Goal: Transaction & Acquisition: Purchase product/service

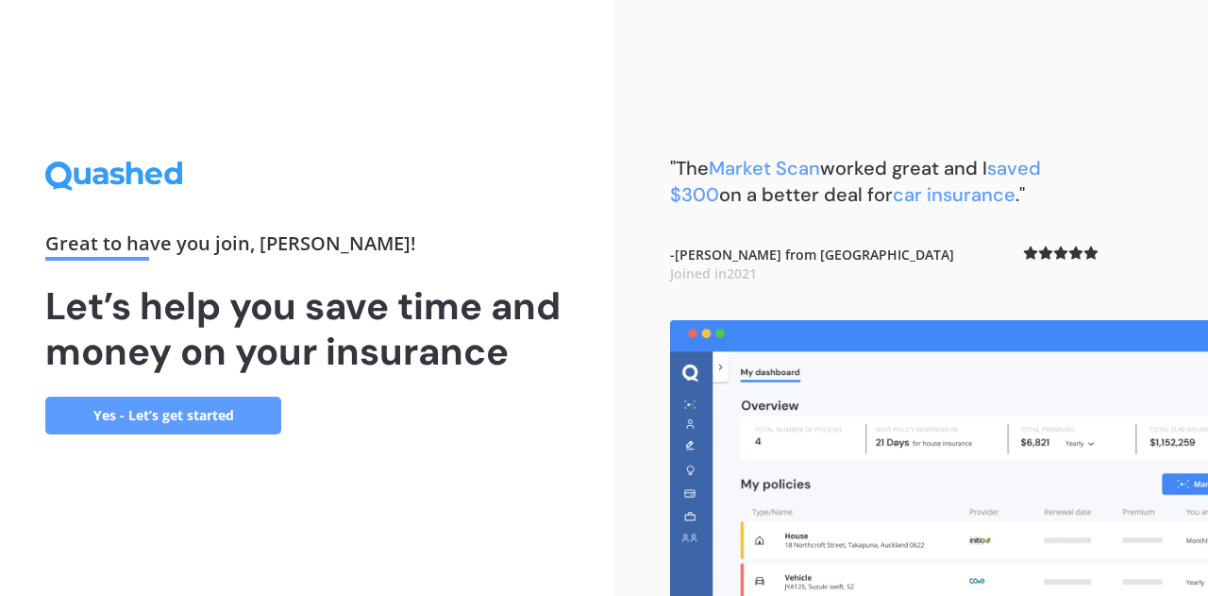
click at [213, 414] on link "Yes - Let’s get started" at bounding box center [163, 416] width 236 height 38
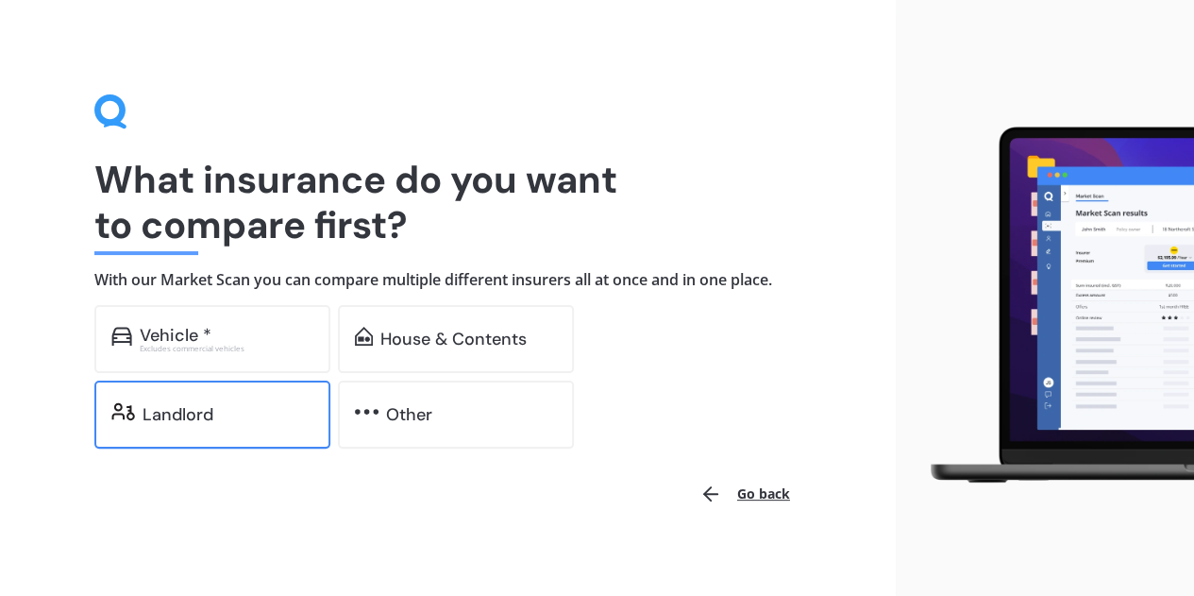
click at [249, 414] on div "Landlord" at bounding box center [228, 414] width 171 height 19
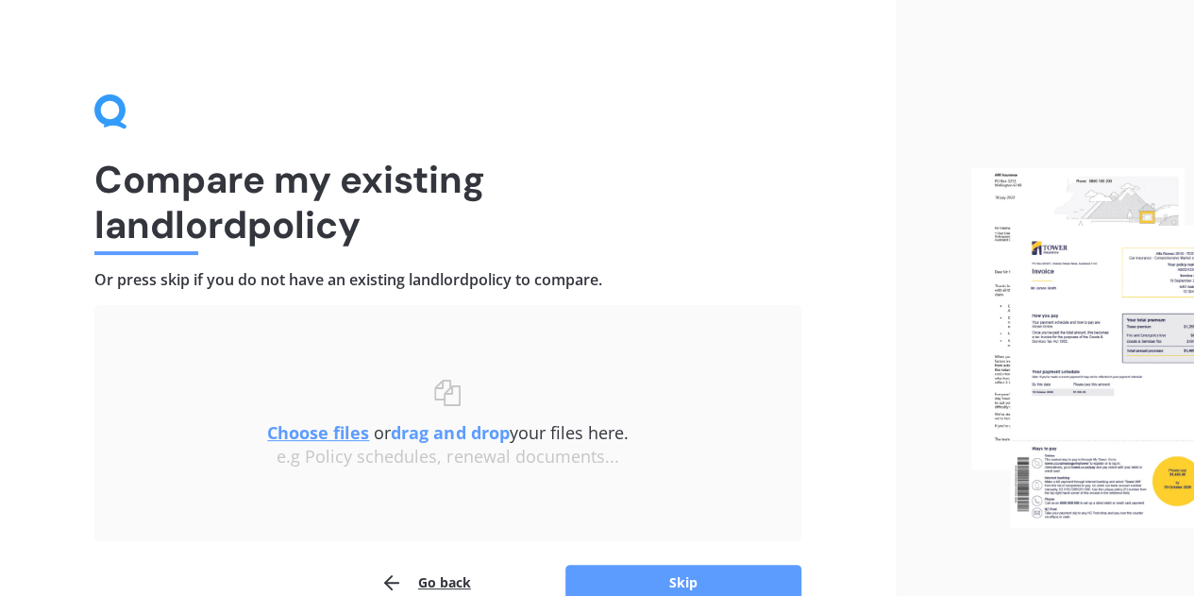
scroll to position [94, 0]
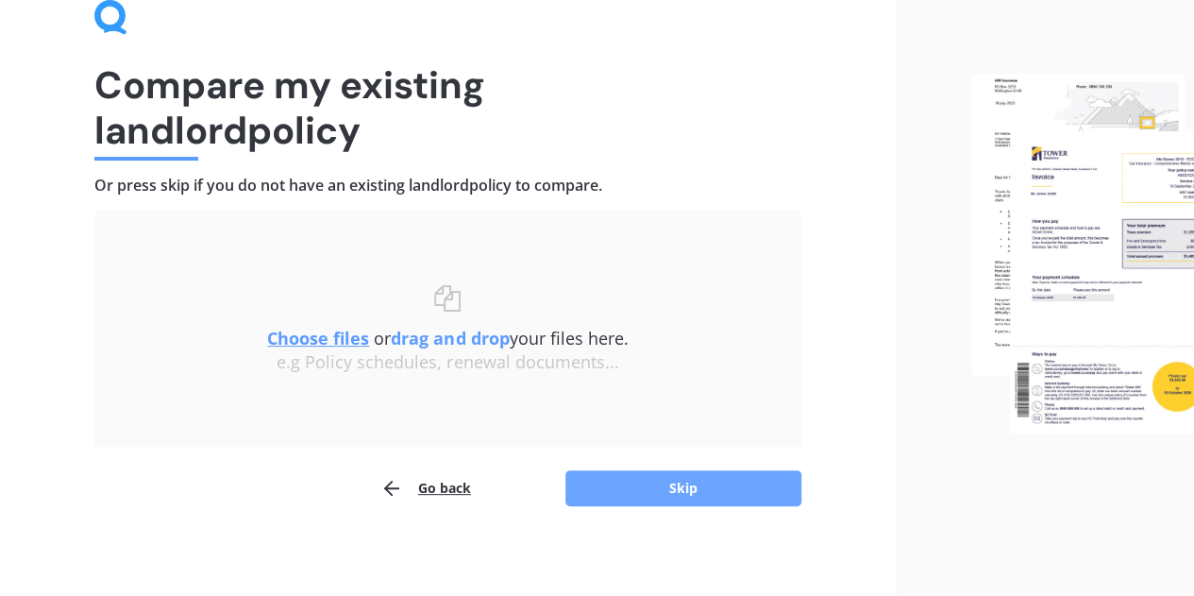
click at [712, 492] on button "Skip" at bounding box center [684, 488] width 236 height 36
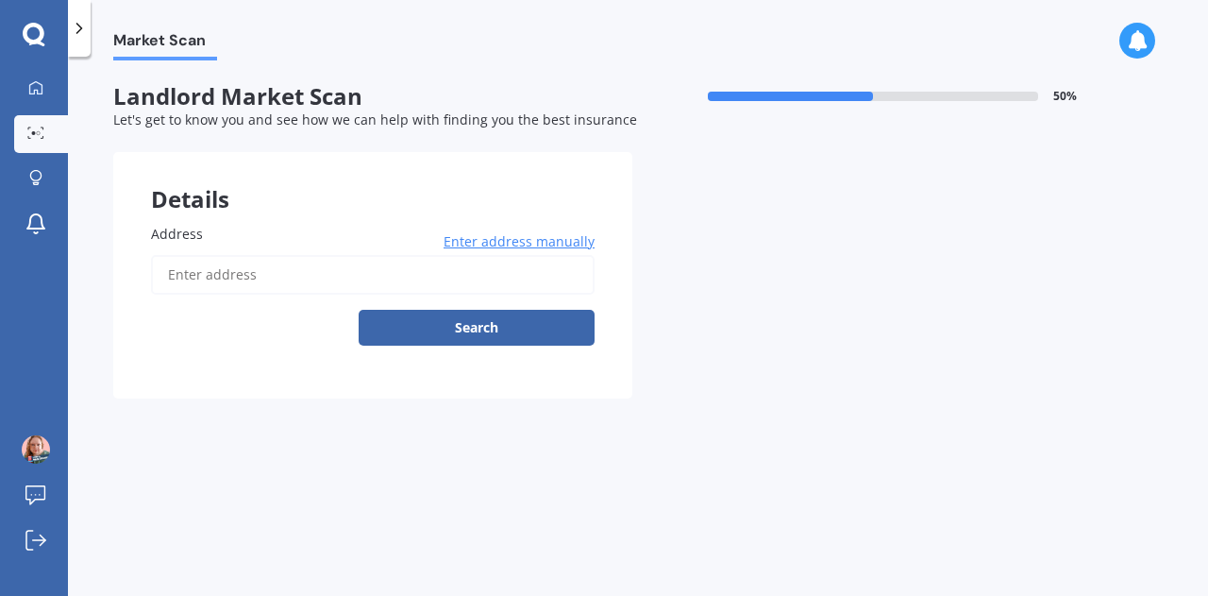
click at [246, 277] on input "Address" at bounding box center [373, 275] width 444 height 40
type input "[STREET_ADDRESS]"
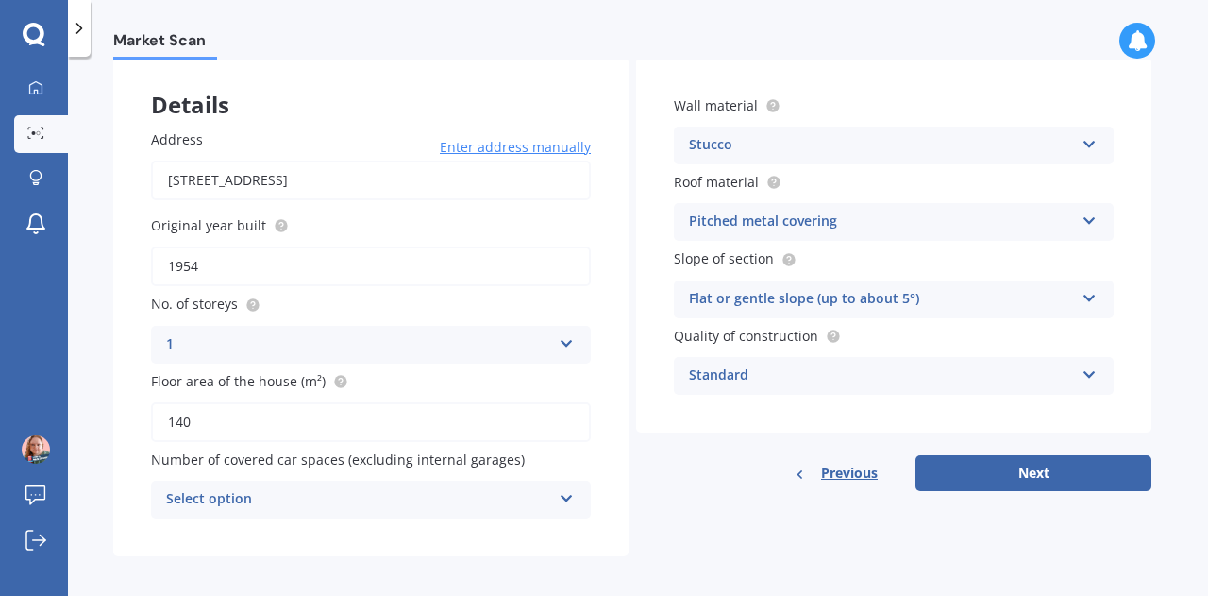
scroll to position [105, 0]
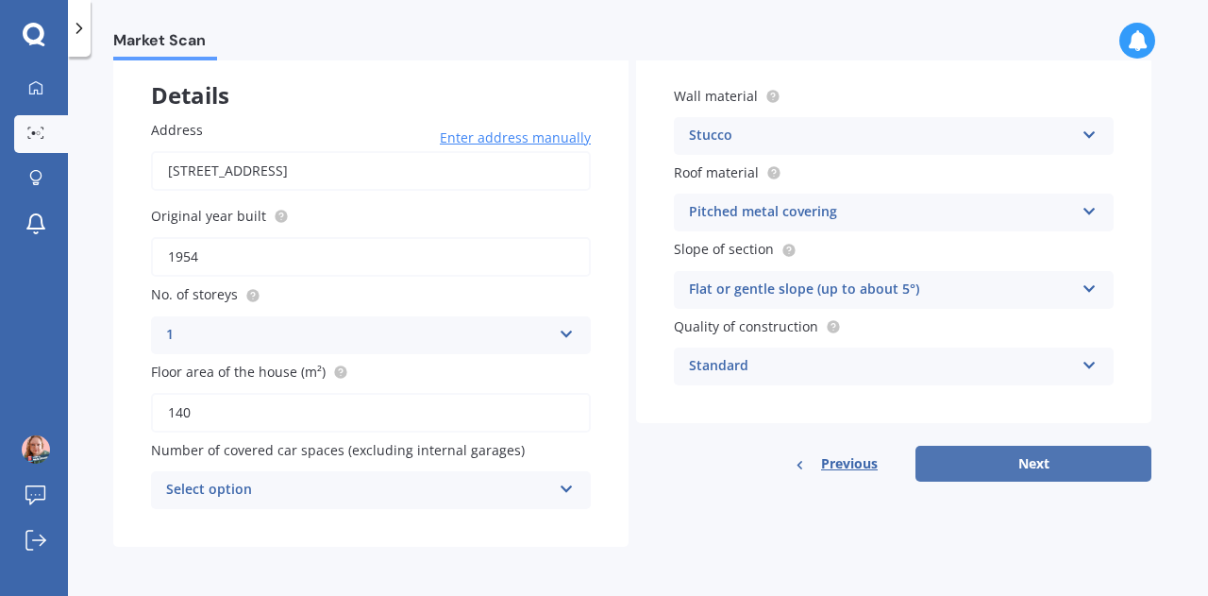
click at [1017, 464] on button "Next" at bounding box center [1034, 464] width 236 height 36
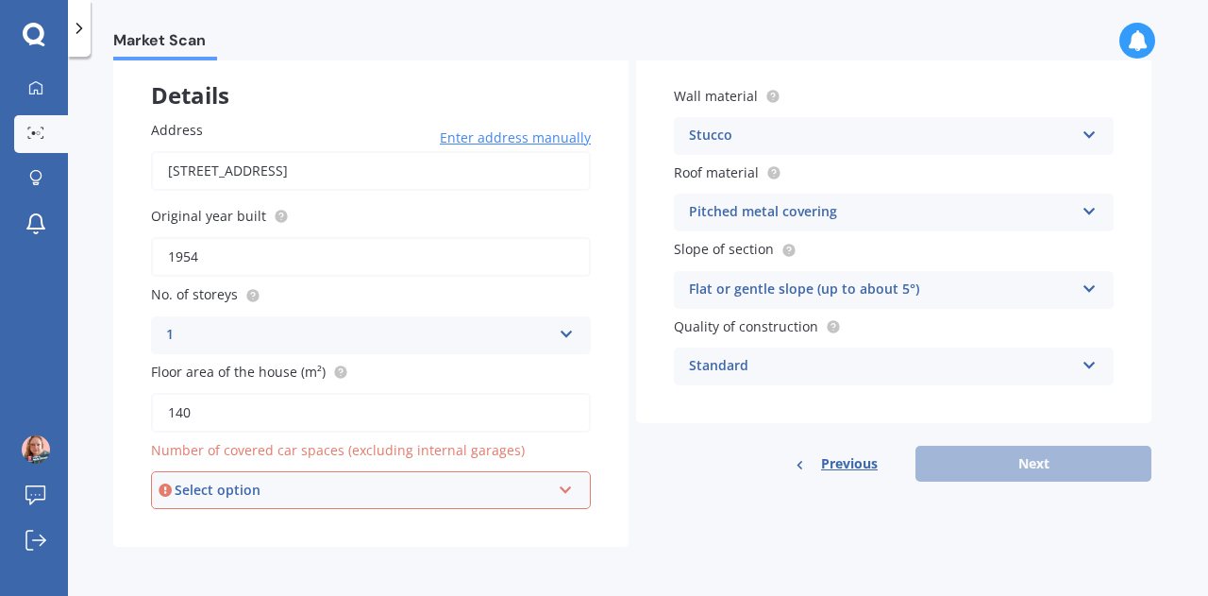
click at [402, 486] on div "Select option" at bounding box center [363, 490] width 376 height 21
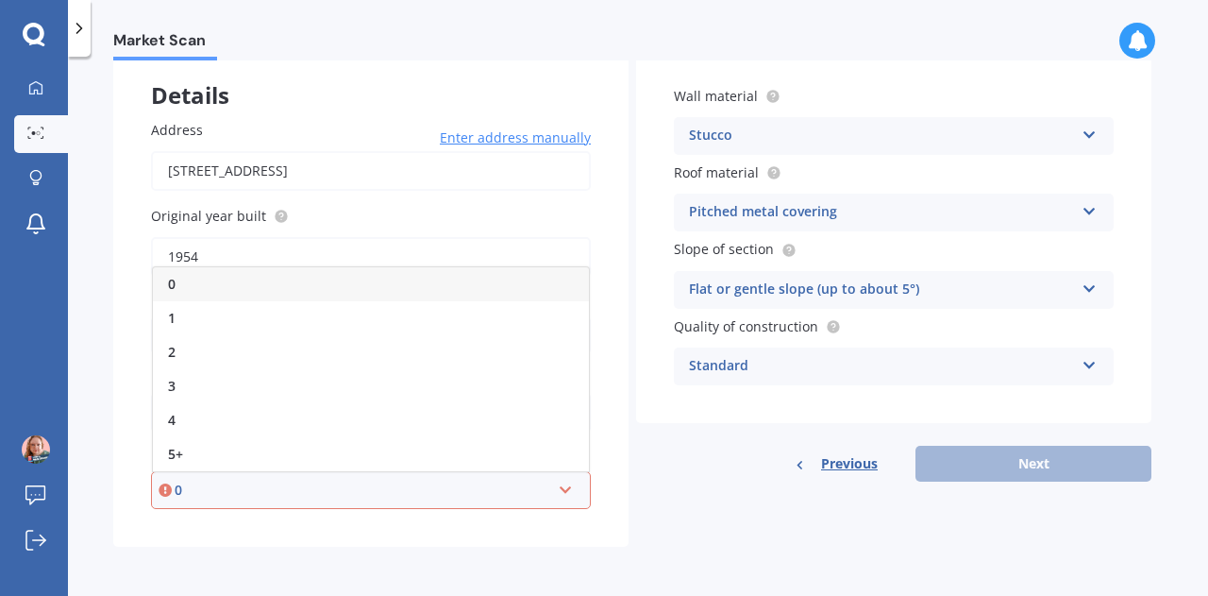
click at [404, 481] on div "0" at bounding box center [363, 490] width 376 height 21
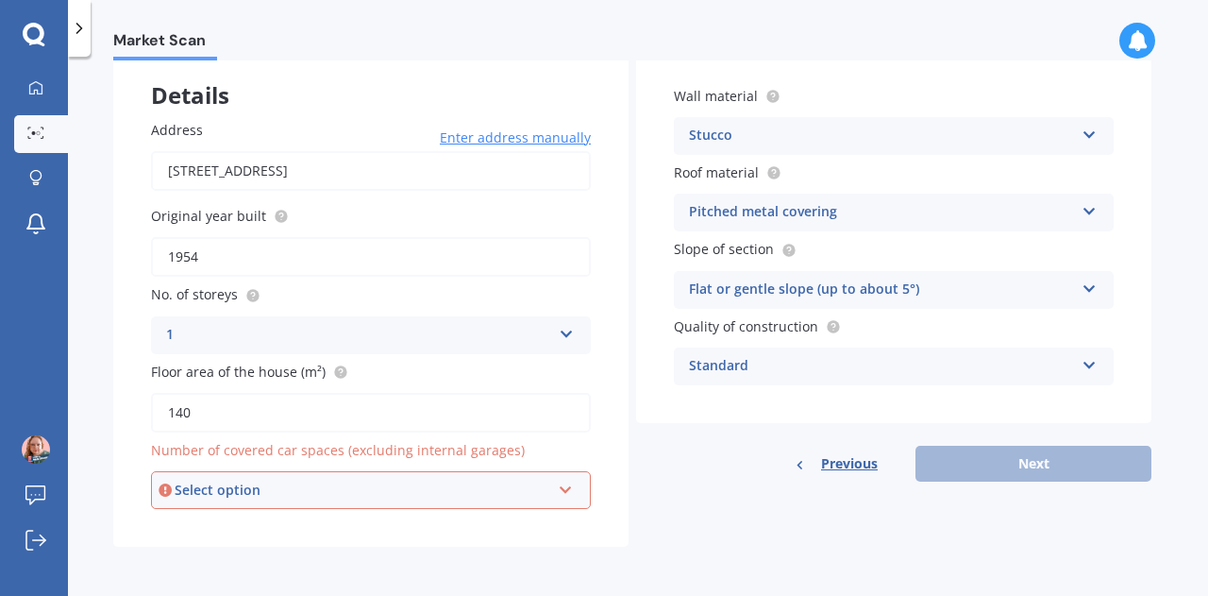
click at [404, 481] on div "Select option" at bounding box center [363, 490] width 376 height 21
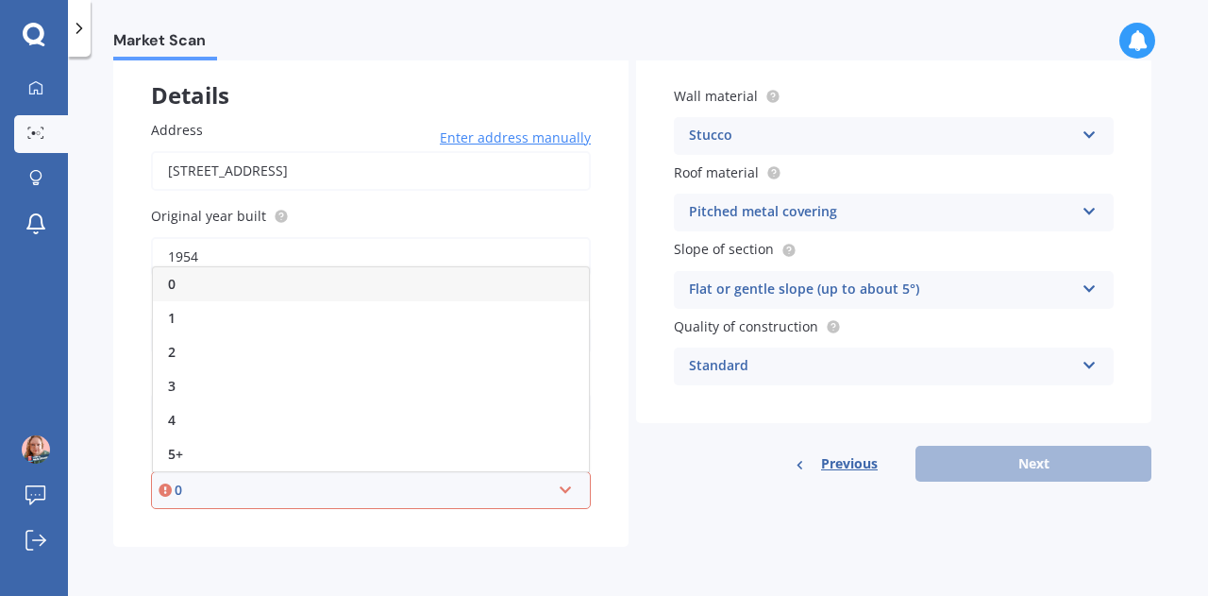
click at [408, 290] on div "0" at bounding box center [371, 284] width 436 height 34
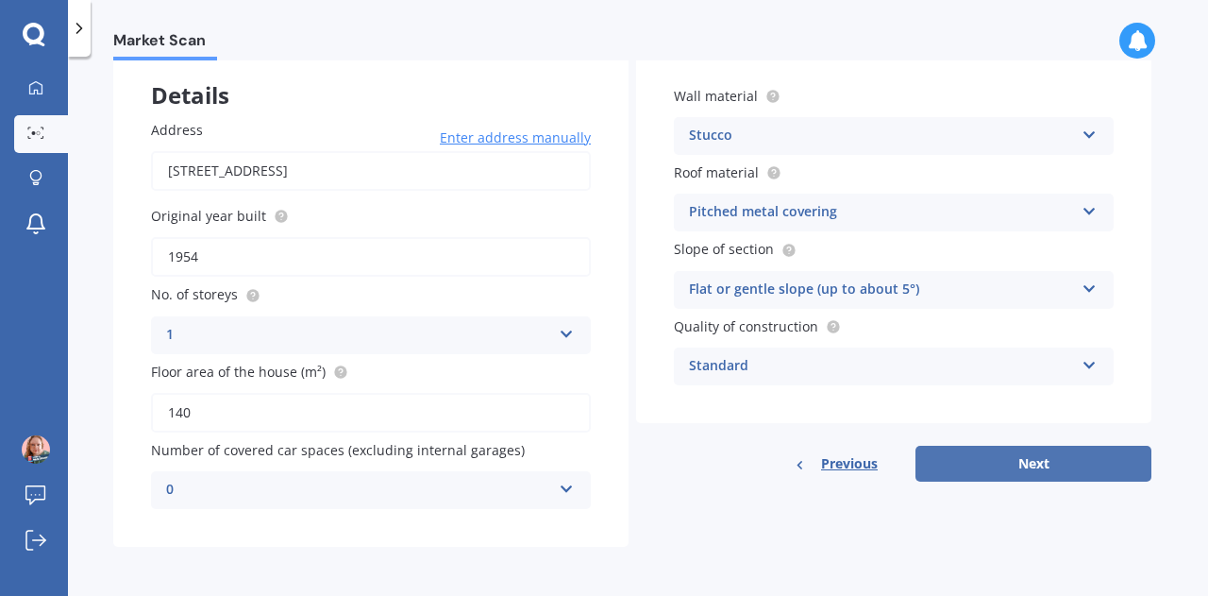
click at [1080, 467] on button "Next" at bounding box center [1034, 464] width 236 height 36
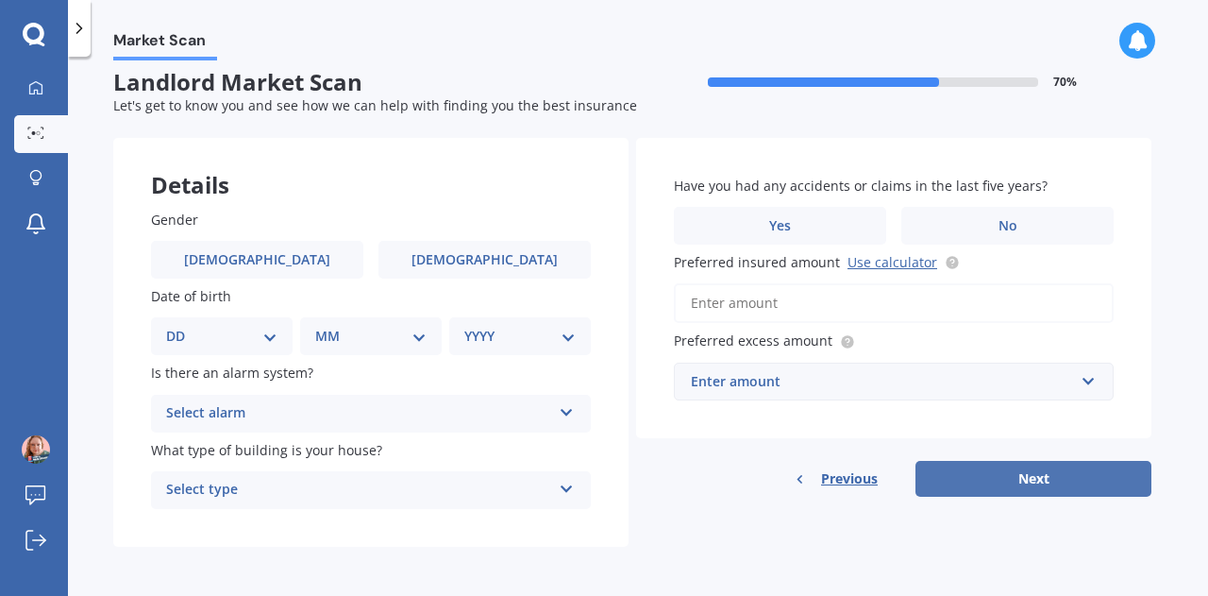
scroll to position [0, 0]
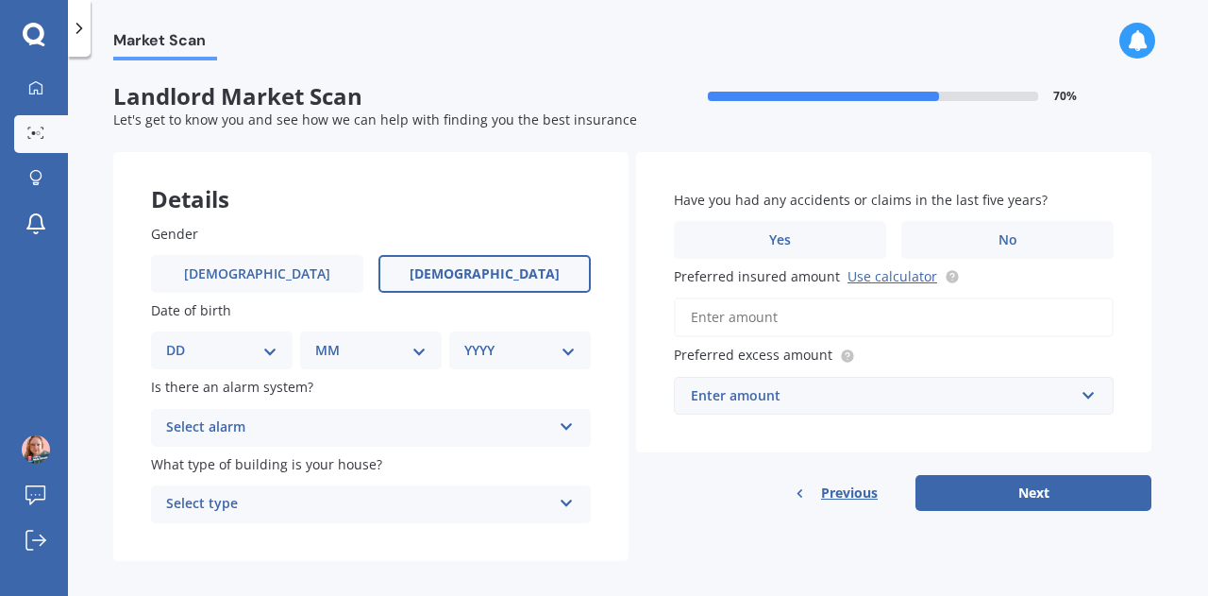
click at [483, 269] on span "[DEMOGRAPHIC_DATA]" at bounding box center [485, 274] width 150 height 16
click at [0, 0] on input "[DEMOGRAPHIC_DATA]" at bounding box center [0, 0] width 0 height 0
click at [272, 348] on select "DD 01 02 03 04 05 06 07 08 09 10 11 12 13 14 15 16 17 18 19 20 21 22 23 24 25 2…" at bounding box center [221, 350] width 111 height 21
select select "29"
click at [181, 340] on select "DD 01 02 03 04 05 06 07 08 09 10 11 12 13 14 15 16 17 18 19 20 21 22 23 24 25 2…" at bounding box center [221, 350] width 111 height 21
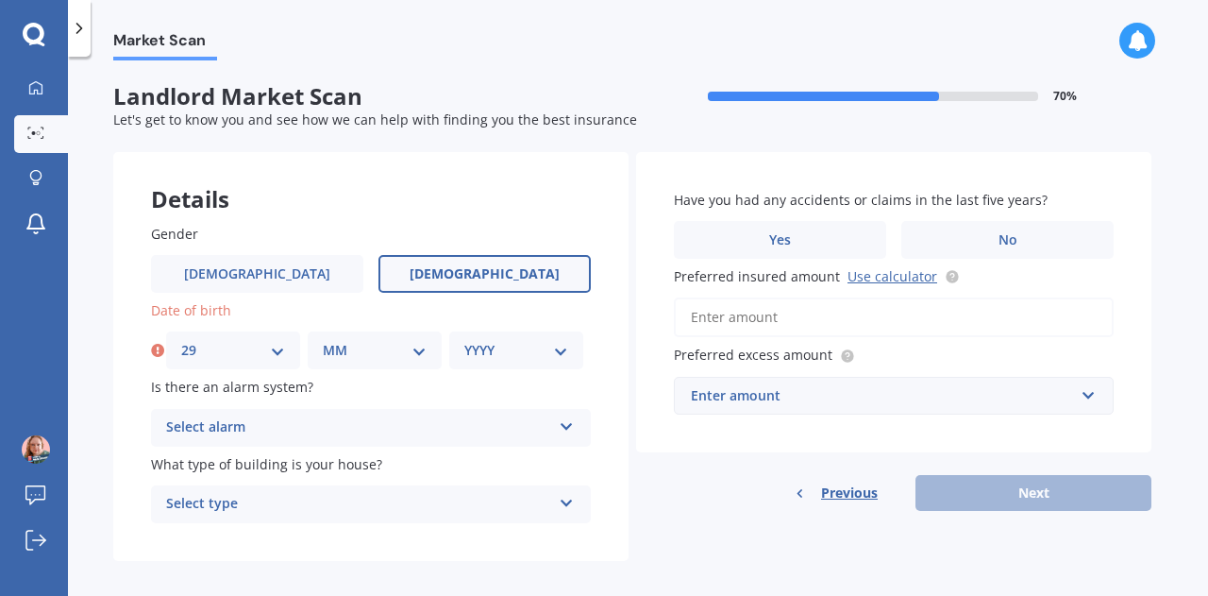
click at [372, 356] on select "MM 01 02 03 04 05 06 07 08 09 10 11 12" at bounding box center [375, 350] width 104 height 21
select select "05"
click at [323, 340] on select "MM 01 02 03 04 05 06 07 08 09 10 11 12" at bounding box center [375, 350] width 104 height 21
click at [499, 353] on select "YYYY 2009 2008 2007 2006 2005 2004 2003 2002 2001 2000 1999 1998 1997 1996 1995…" at bounding box center [516, 350] width 104 height 21
select select "1980"
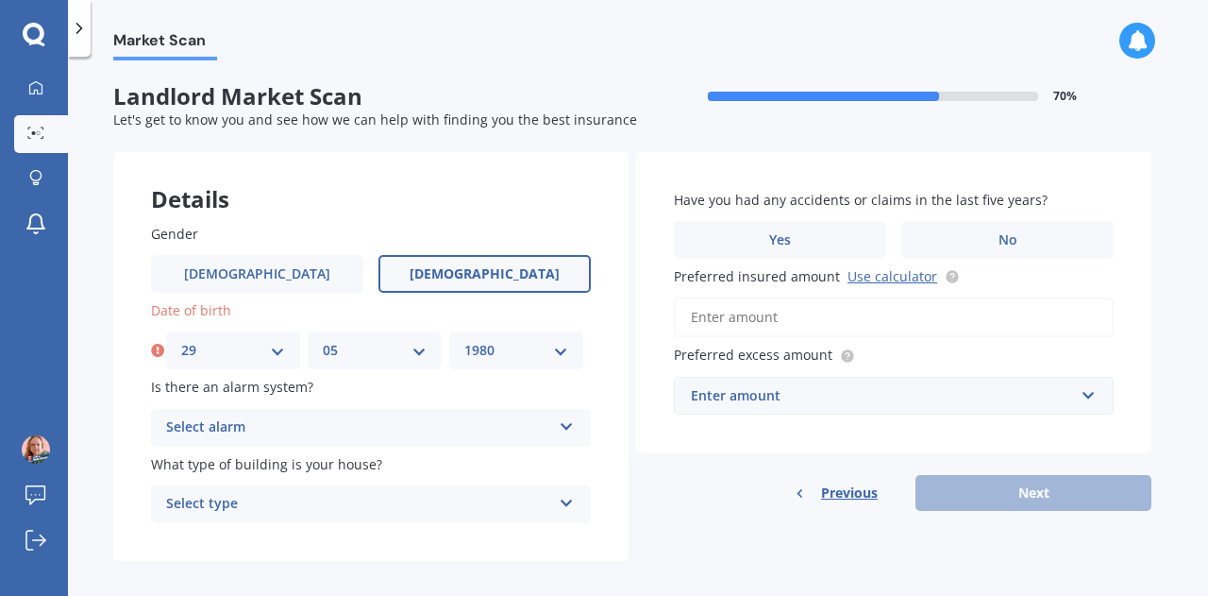
click at [464, 340] on select "YYYY 2009 2008 2007 2006 2005 2004 2003 2002 2001 2000 1999 1998 1997 1996 1995…" at bounding box center [516, 350] width 104 height 21
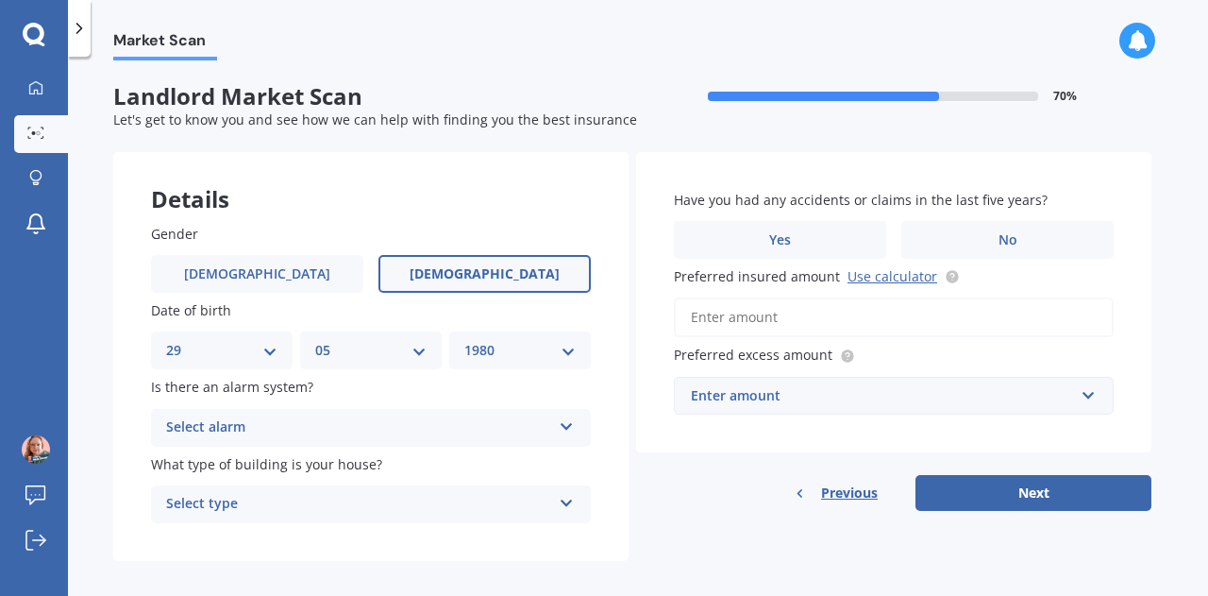
click at [427, 430] on div "Select alarm" at bounding box center [358, 427] width 385 height 23
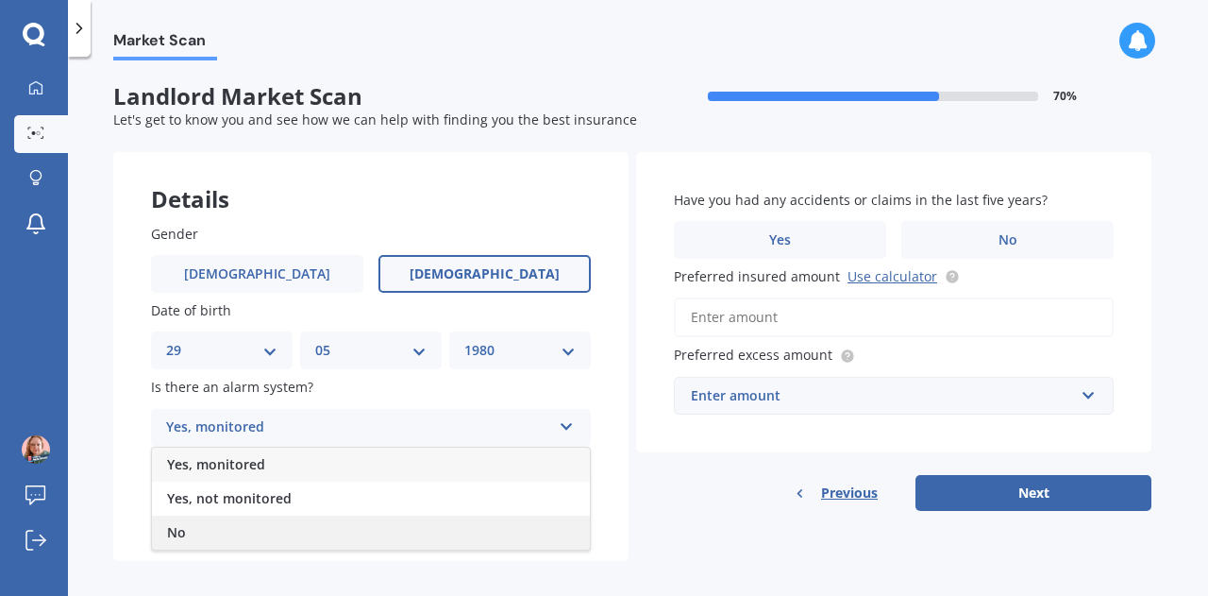
click at [414, 531] on div "No" at bounding box center [371, 532] width 438 height 34
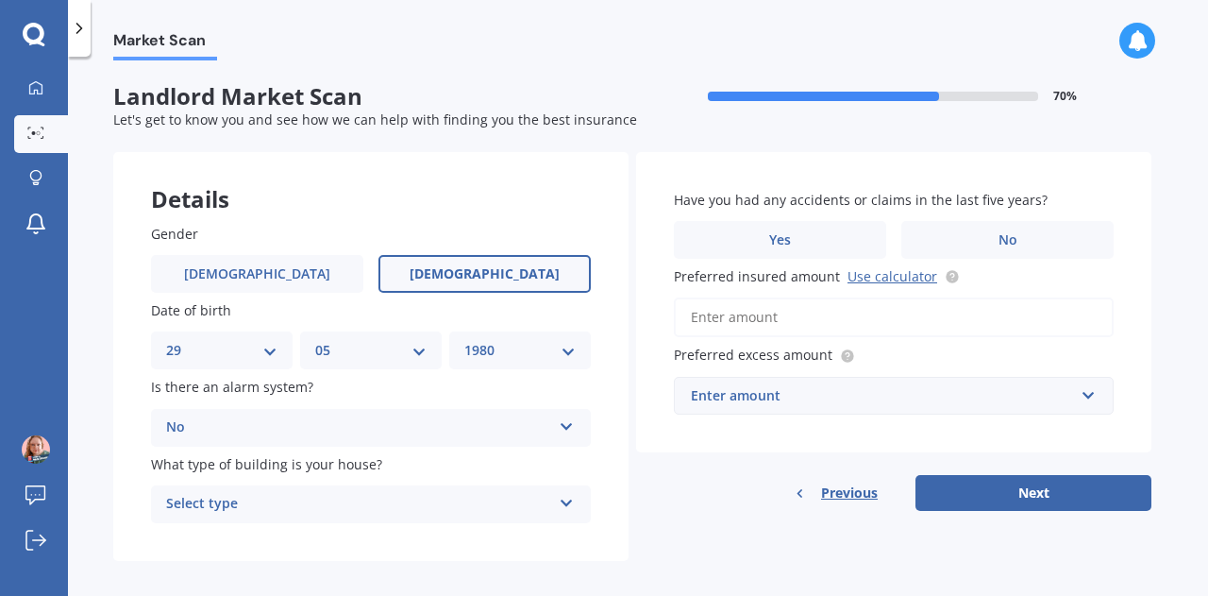
click at [421, 513] on div "Select type" at bounding box center [358, 504] width 385 height 23
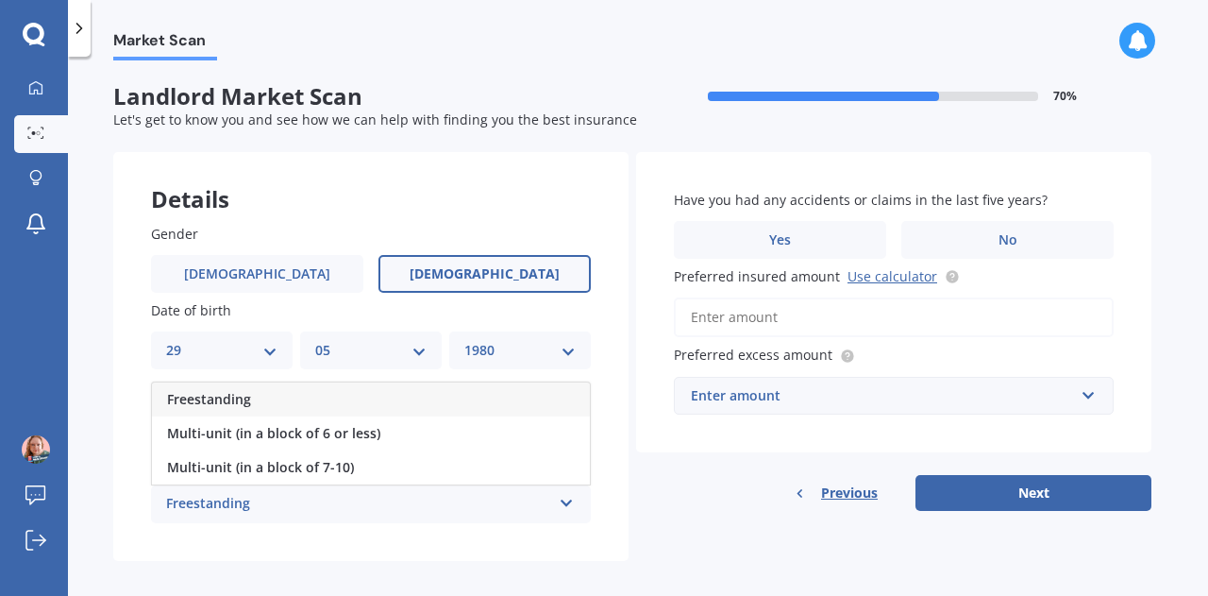
click at [453, 412] on div "Freestanding" at bounding box center [371, 399] width 438 height 34
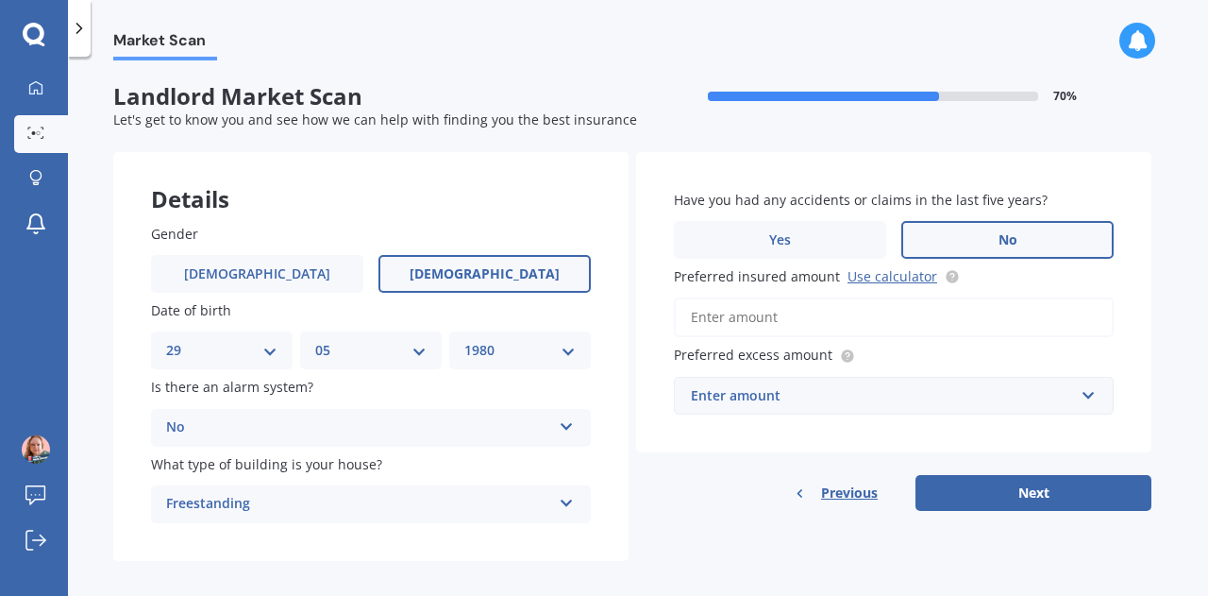
click at [1021, 239] on label "No" at bounding box center [1008, 240] width 212 height 38
click at [0, 0] on input "No" at bounding box center [0, 0] width 0 height 0
click at [838, 394] on div "Enter amount" at bounding box center [882, 395] width 383 height 21
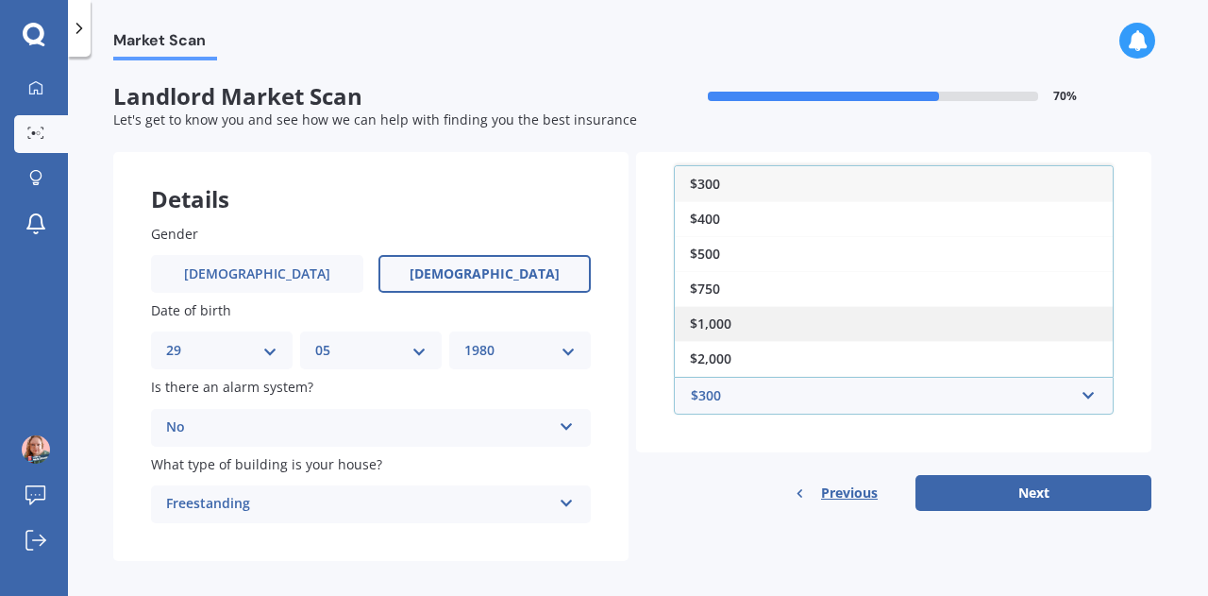
click at [808, 323] on div "$1,000" at bounding box center [894, 323] width 438 height 35
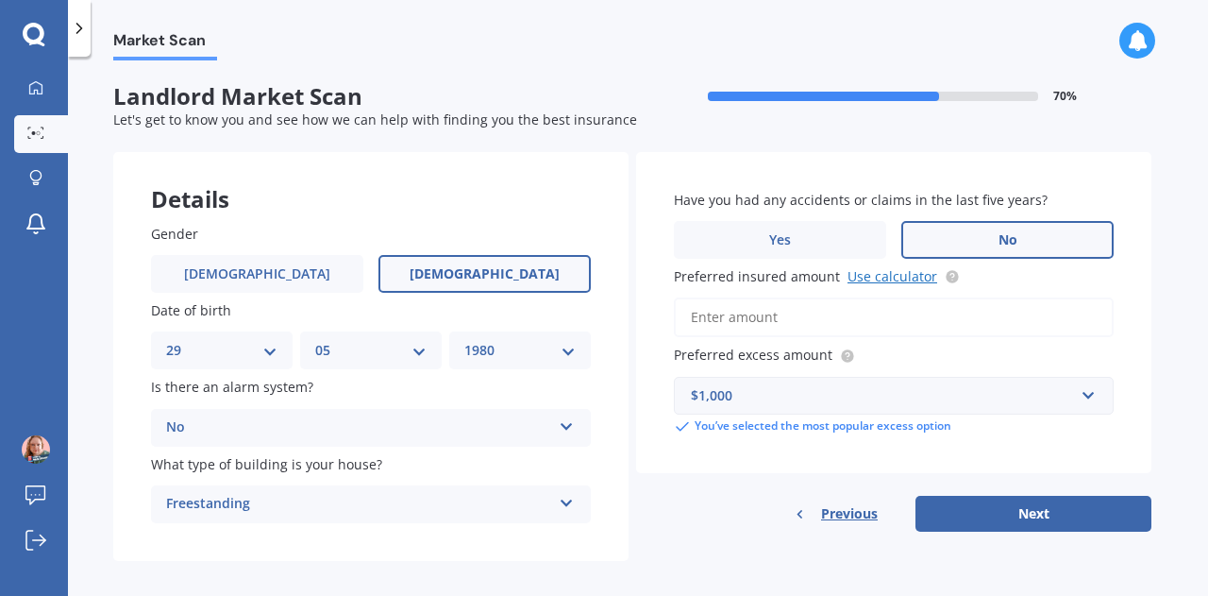
click at [877, 274] on link "Use calculator" at bounding box center [893, 276] width 90 height 18
click at [787, 324] on input "Preferred insured amount Use calculator" at bounding box center [894, 317] width 440 height 40
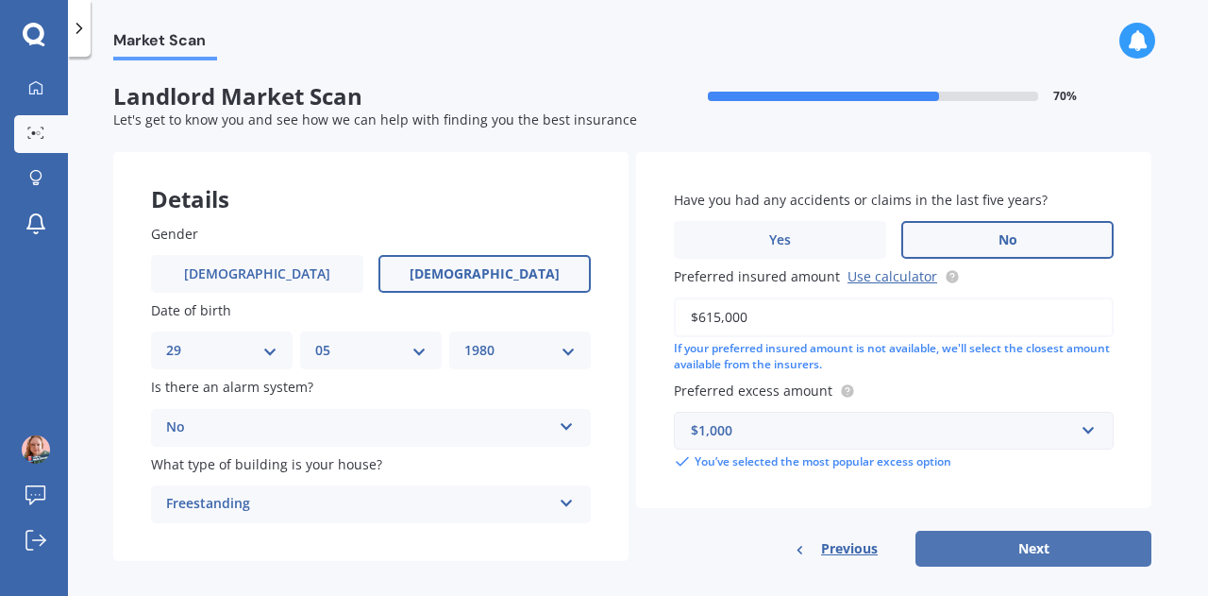
type input "$615,000"
click at [1051, 552] on button "Next" at bounding box center [1034, 549] width 236 height 36
select select "29"
select select "05"
select select "1980"
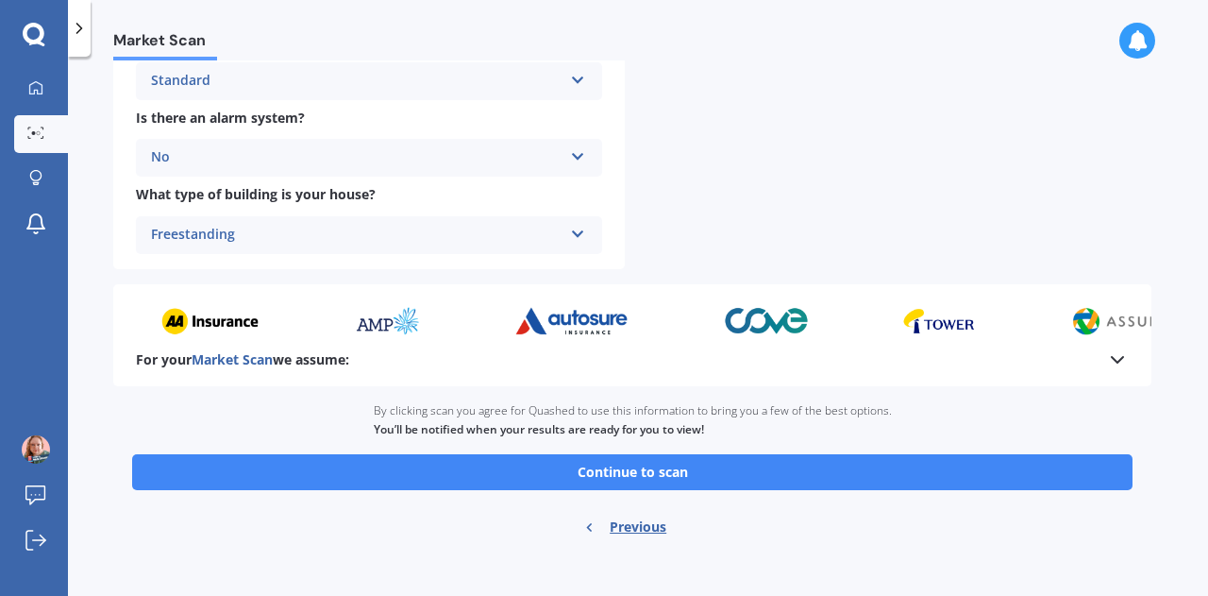
scroll to position [767, 0]
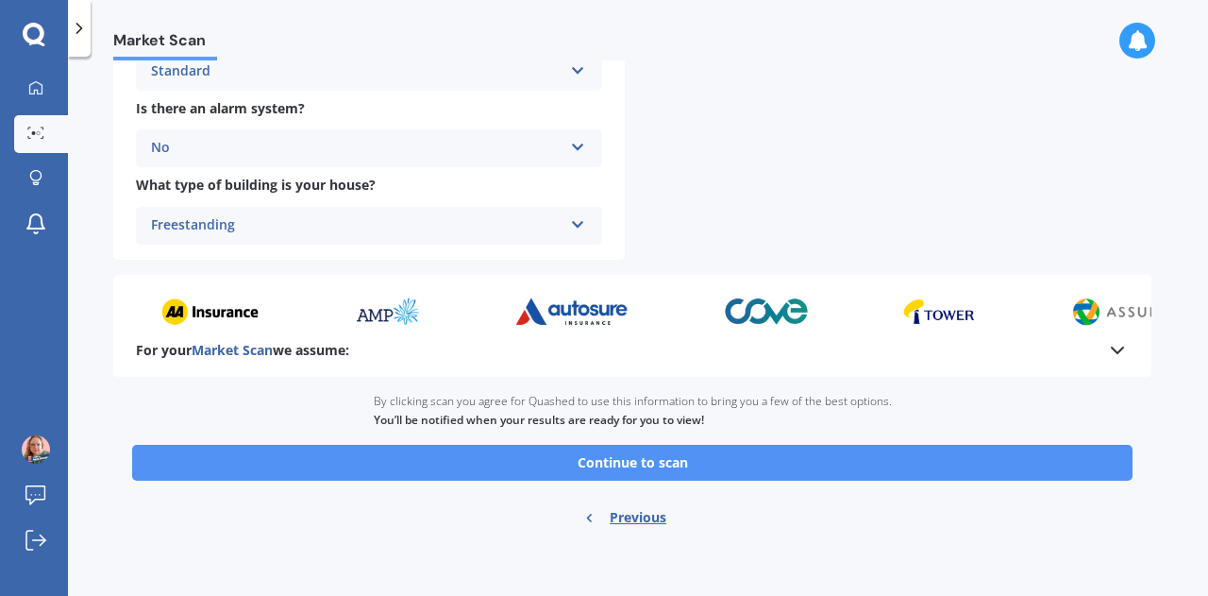
click at [674, 464] on button "Continue to scan" at bounding box center [632, 463] width 1001 height 36
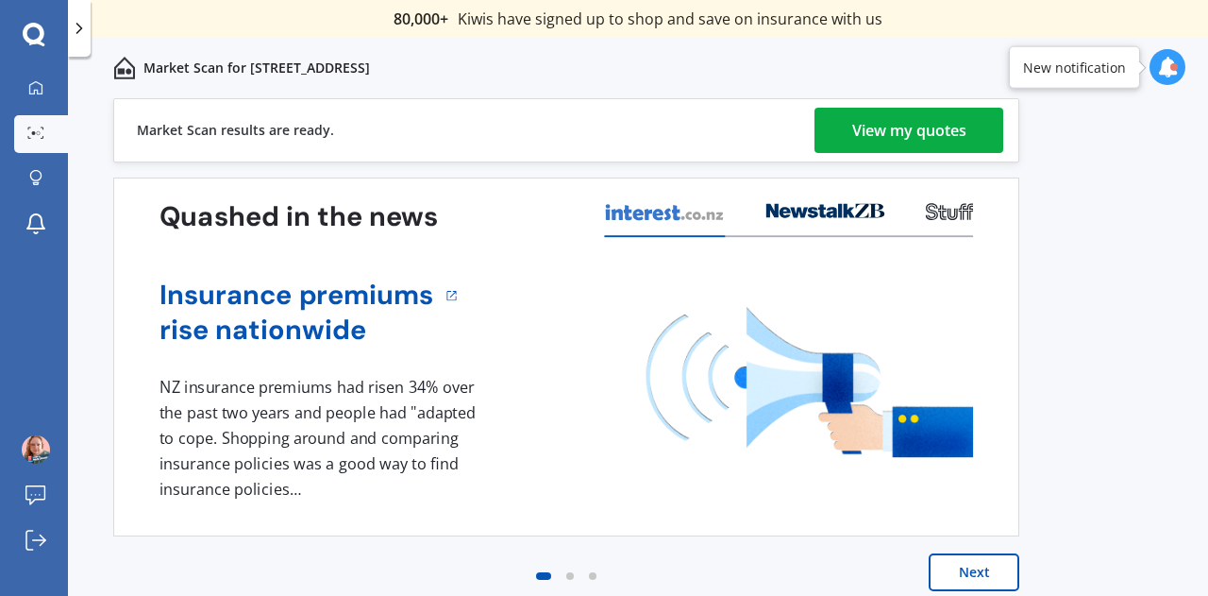
click at [883, 135] on div "View my quotes" at bounding box center [910, 130] width 114 height 45
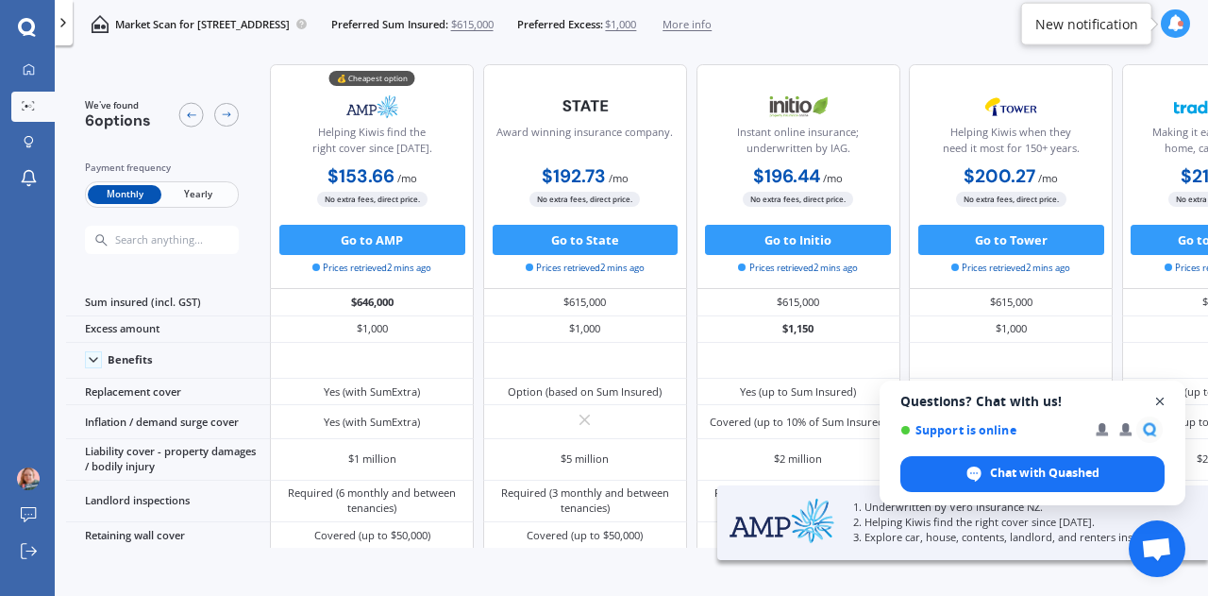
click at [1163, 398] on span "Close chat" at bounding box center [1161, 402] width 24 height 24
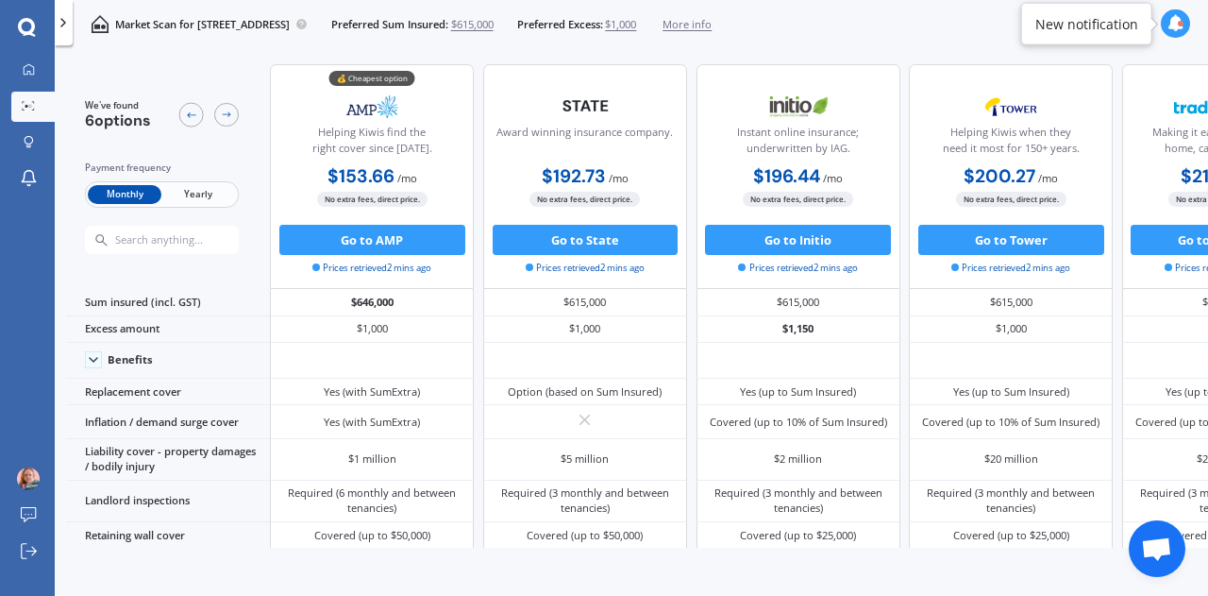
click at [209, 199] on span "Yearly" at bounding box center [198, 195] width 74 height 20
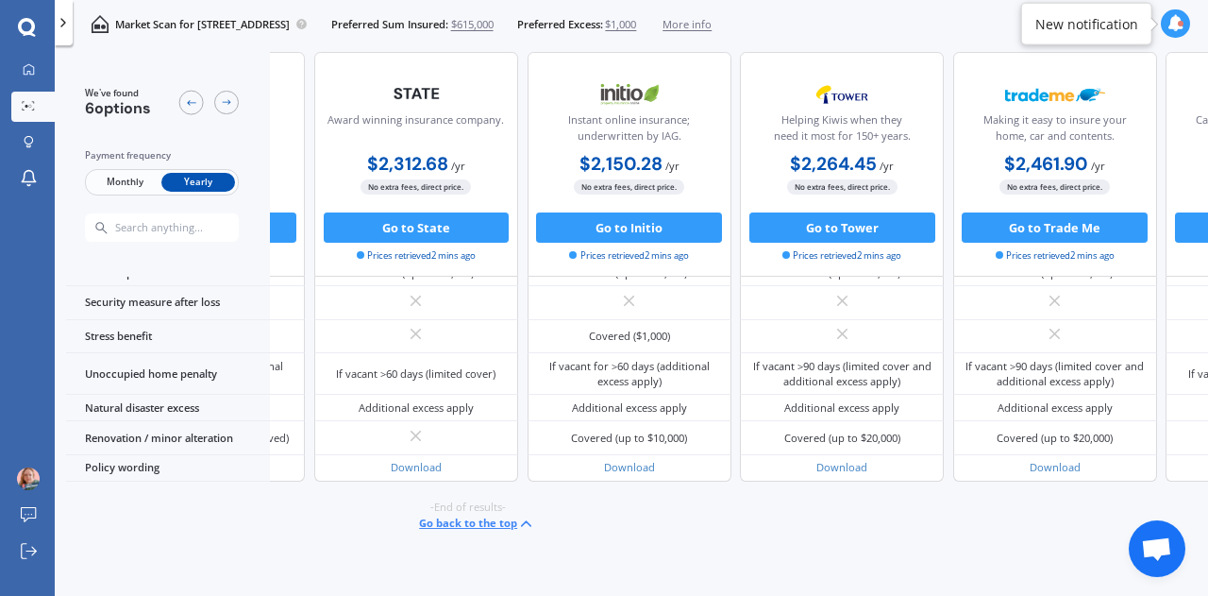
scroll to position [354, 211]
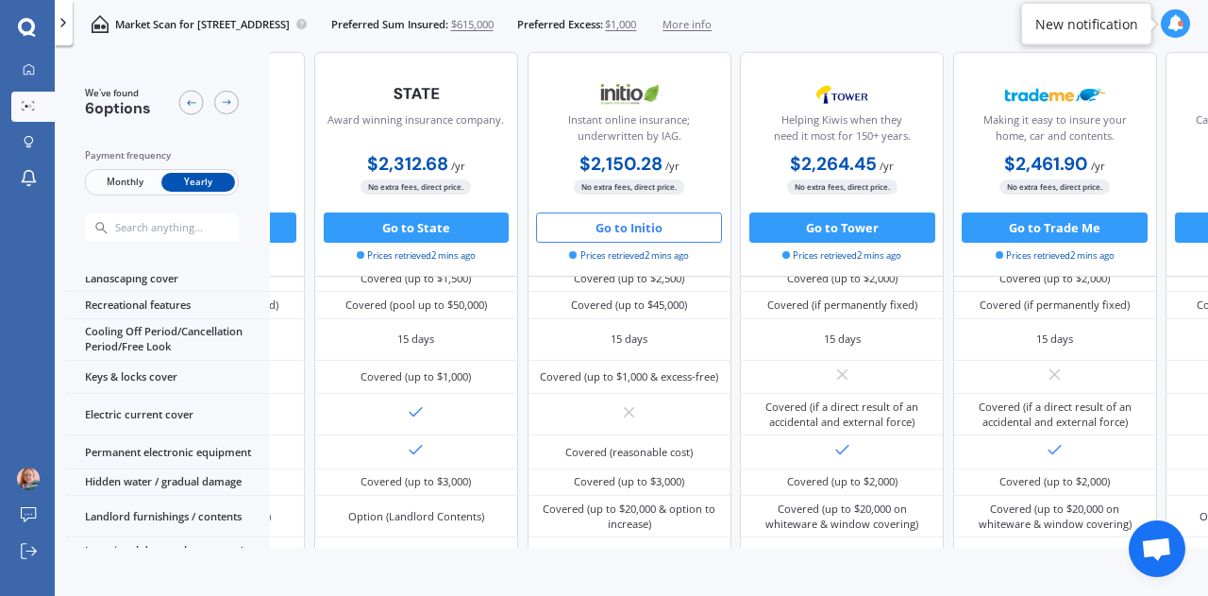
click at [597, 224] on button "Go to Initio" at bounding box center [629, 227] width 186 height 30
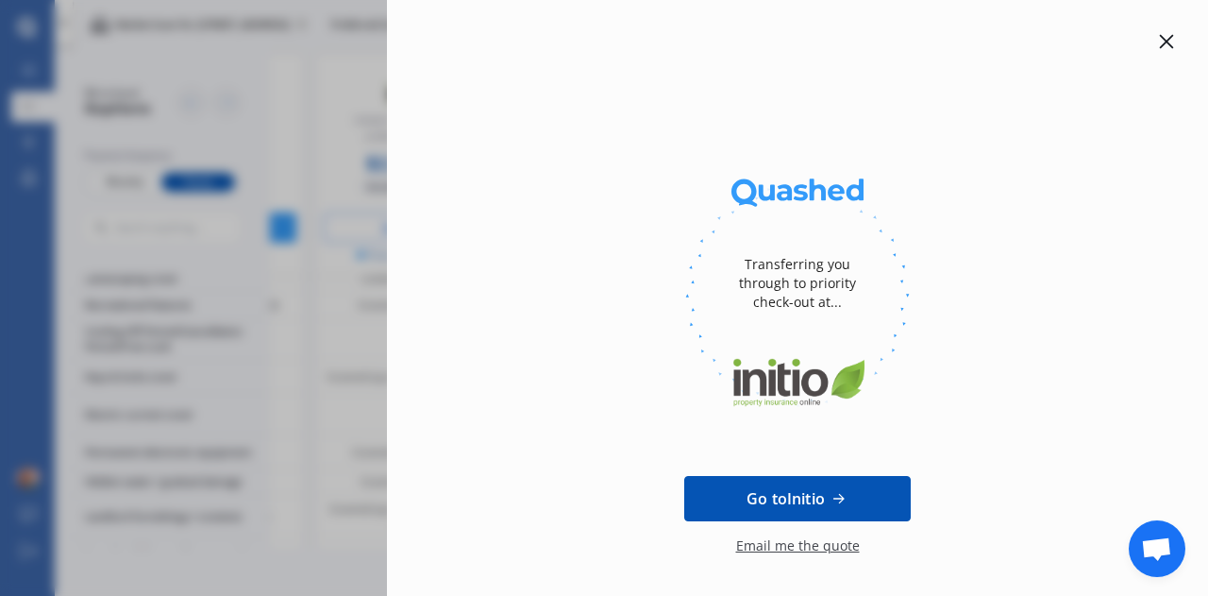
click at [1163, 43] on icon at bounding box center [1166, 41] width 15 height 15
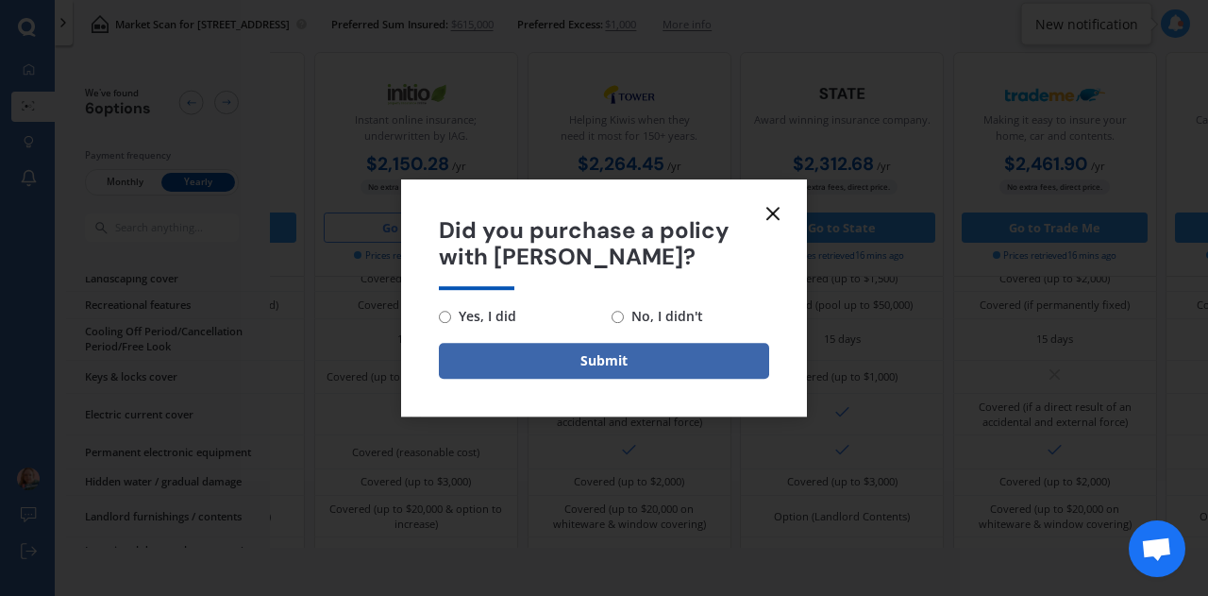
click at [778, 213] on icon at bounding box center [773, 213] width 23 height 23
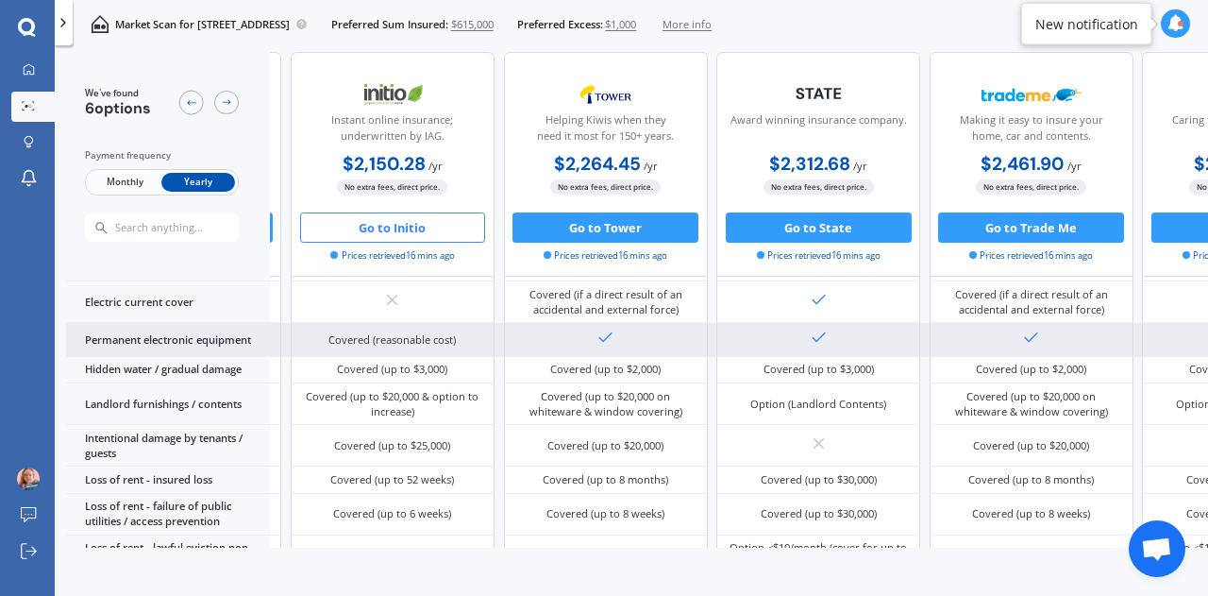
scroll to position [141, 241]
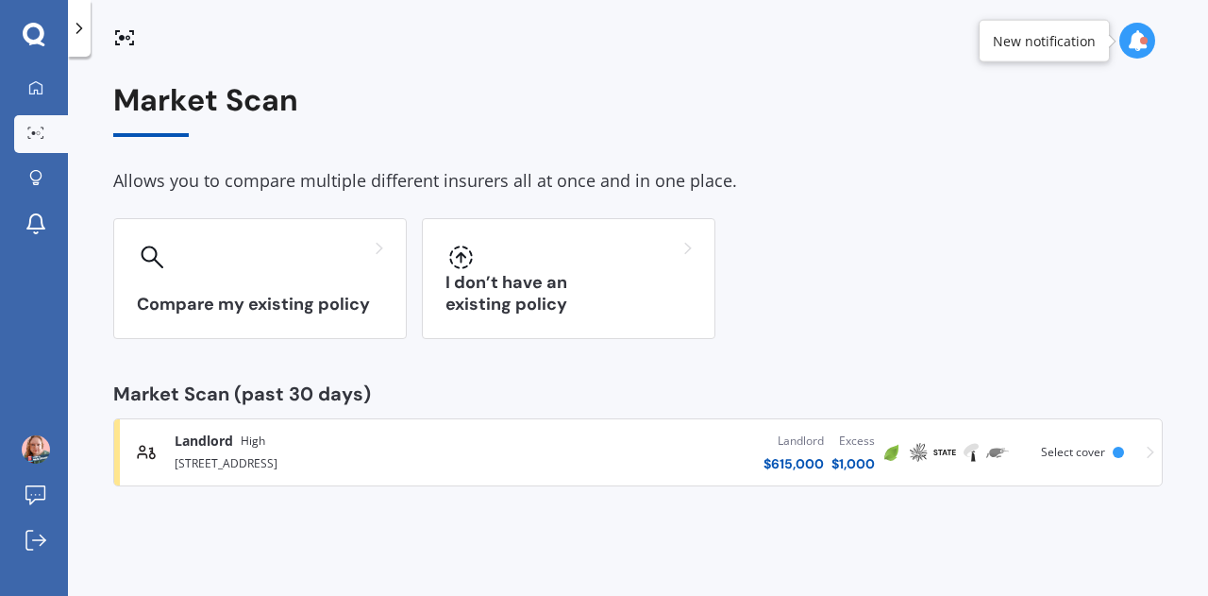
click at [555, 452] on div "Landlord $ 615,000 Excess $ 1,000" at bounding box center [693, 452] width 371 height 57
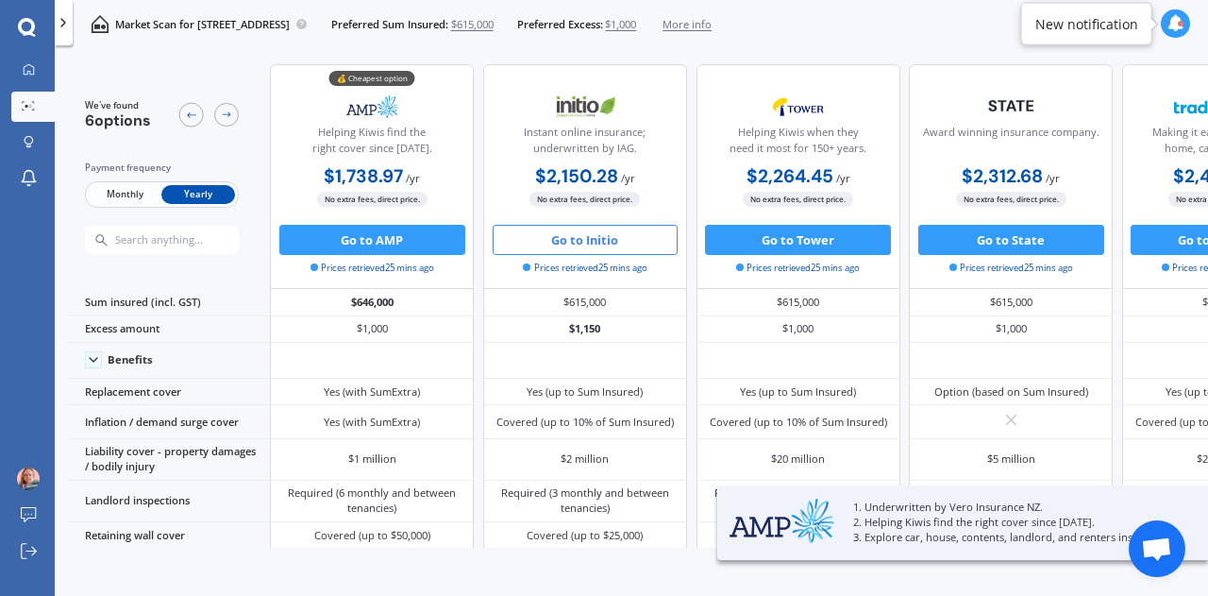
click at [494, 25] on span "$615,000" at bounding box center [472, 24] width 42 height 15
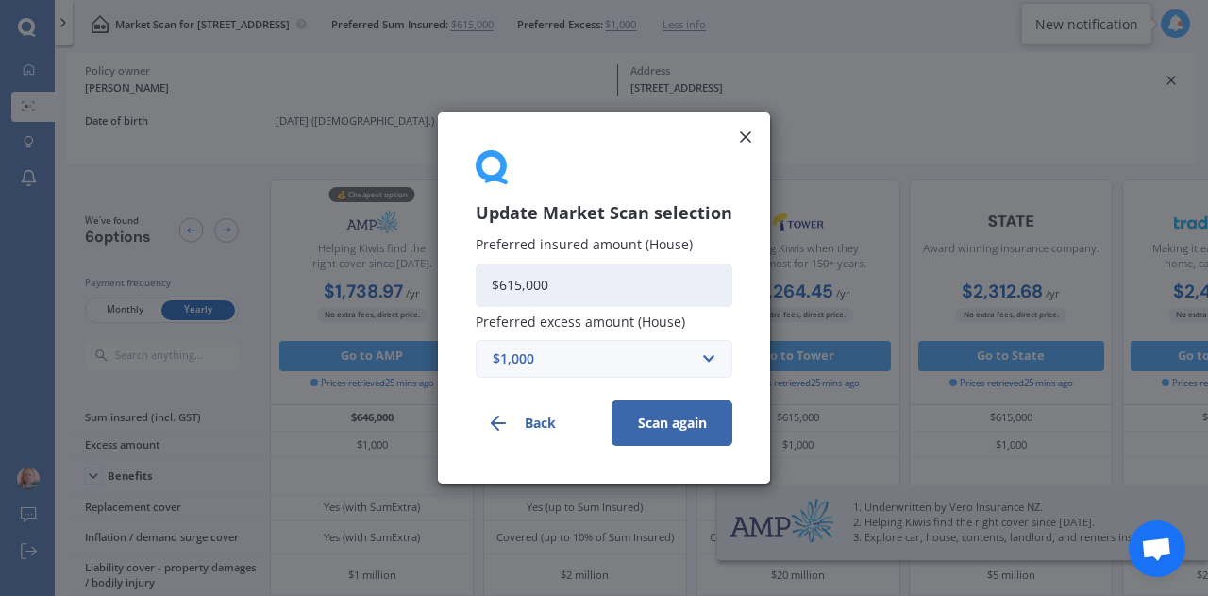
click at [565, 300] on input "$615,000" at bounding box center [604, 284] width 257 height 43
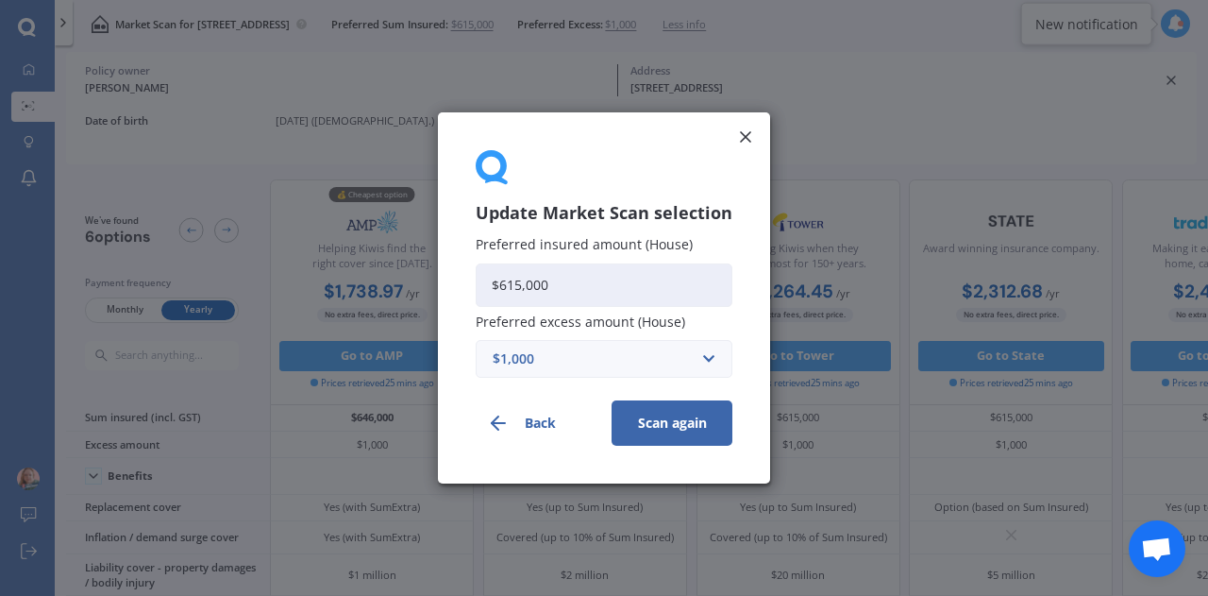
drag, startPoint x: 555, startPoint y: 290, endPoint x: 489, endPoint y: 290, distance: 66.1
click at [489, 290] on input "$615,000" at bounding box center [604, 284] width 257 height 43
click at [555, 287] on input "$615,000" at bounding box center [604, 284] width 257 height 43
drag, startPoint x: 500, startPoint y: 289, endPoint x: 521, endPoint y: 286, distance: 21.0
click at [521, 286] on input "$615,000" at bounding box center [604, 284] width 257 height 43
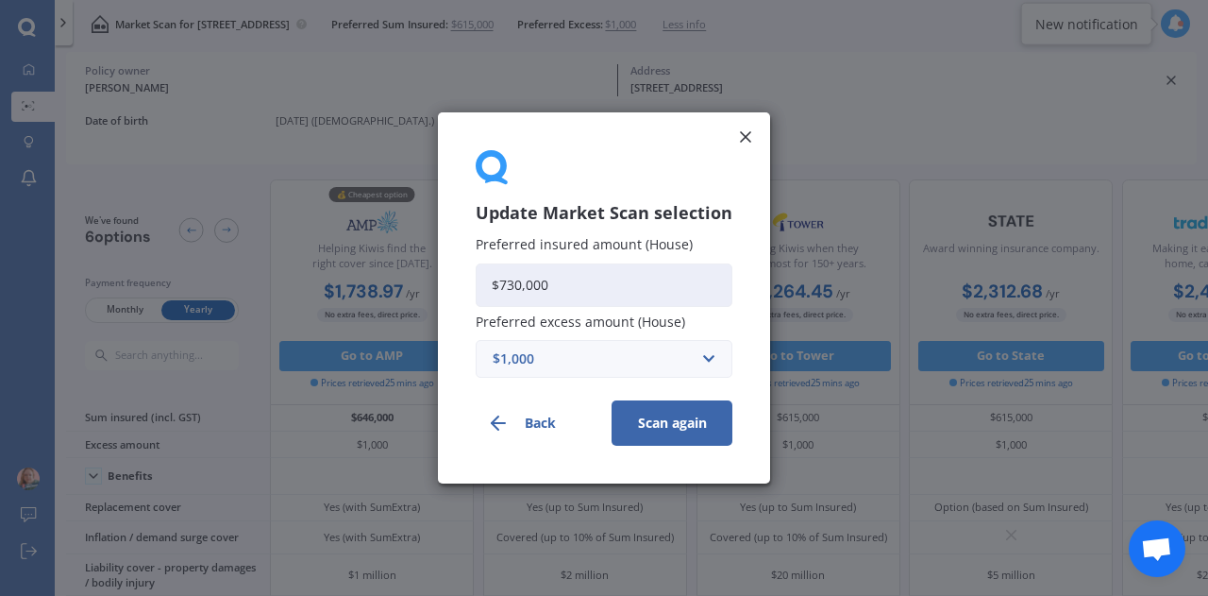
type input "$730,000"
click at [642, 425] on button "Scan again" at bounding box center [672, 422] width 121 height 45
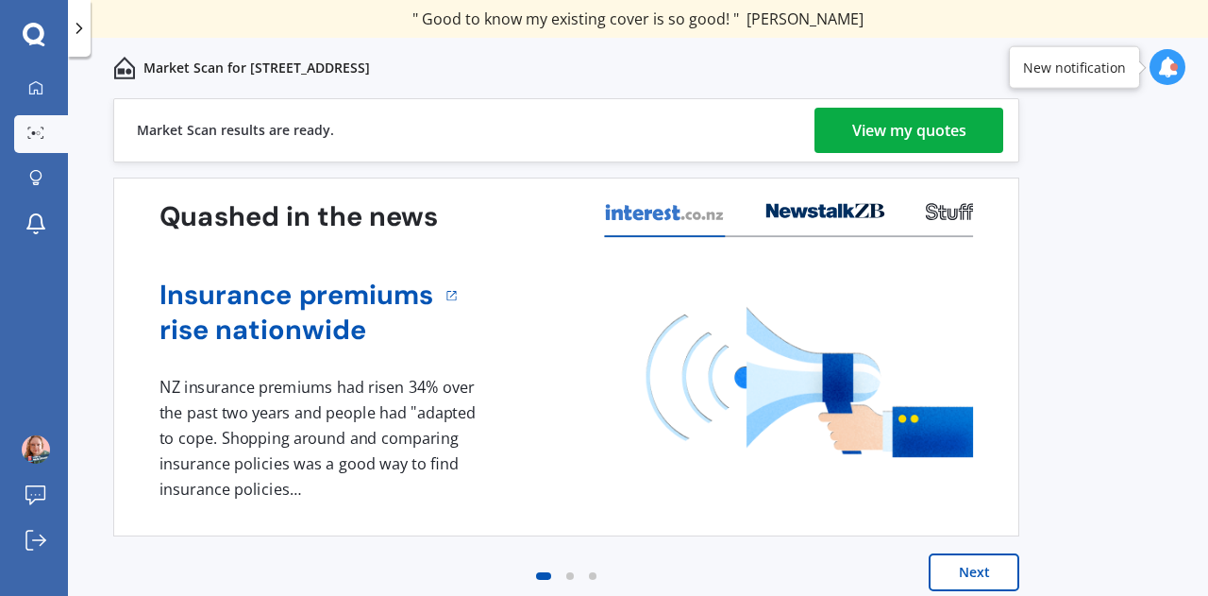
click at [917, 127] on div "View my quotes" at bounding box center [910, 130] width 114 height 45
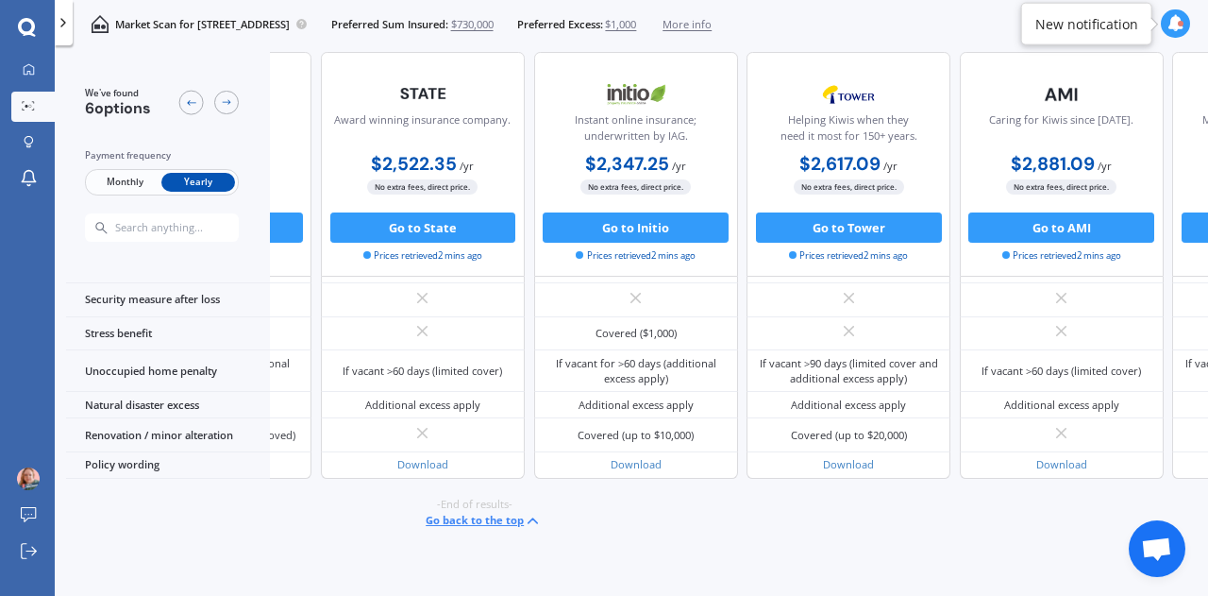
scroll to position [967, 0]
